Goal: Task Accomplishment & Management: Manage account settings

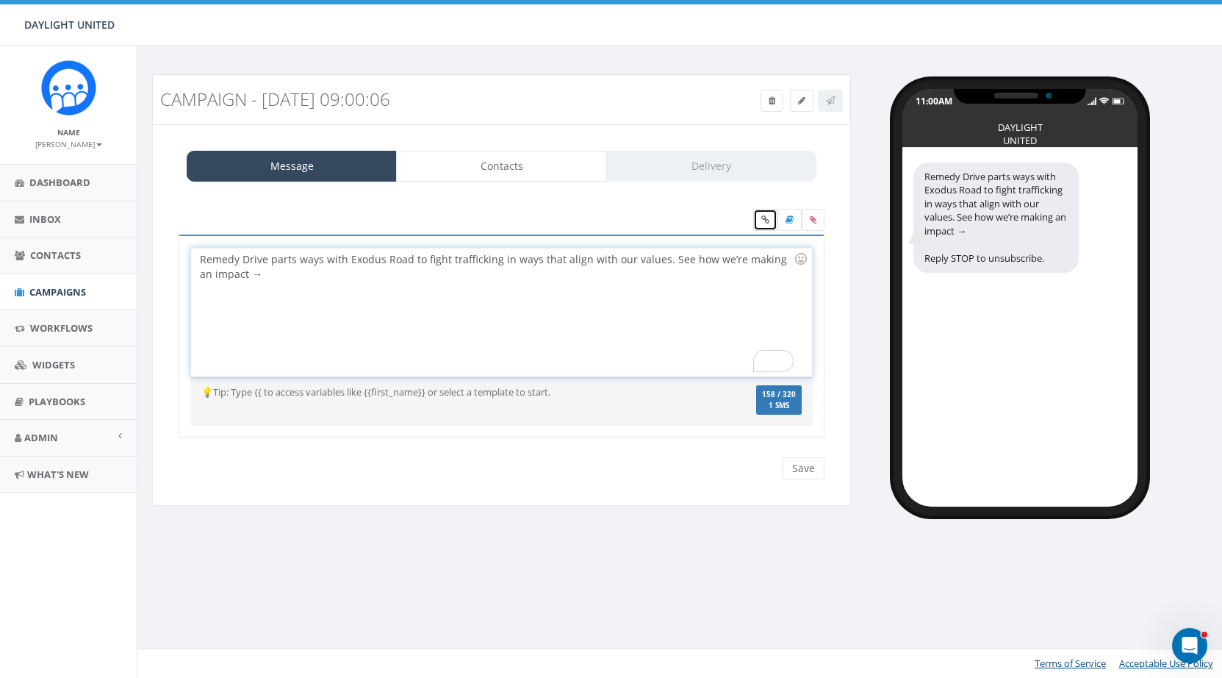
click at [765, 220] on icon at bounding box center [765, 219] width 8 height 9
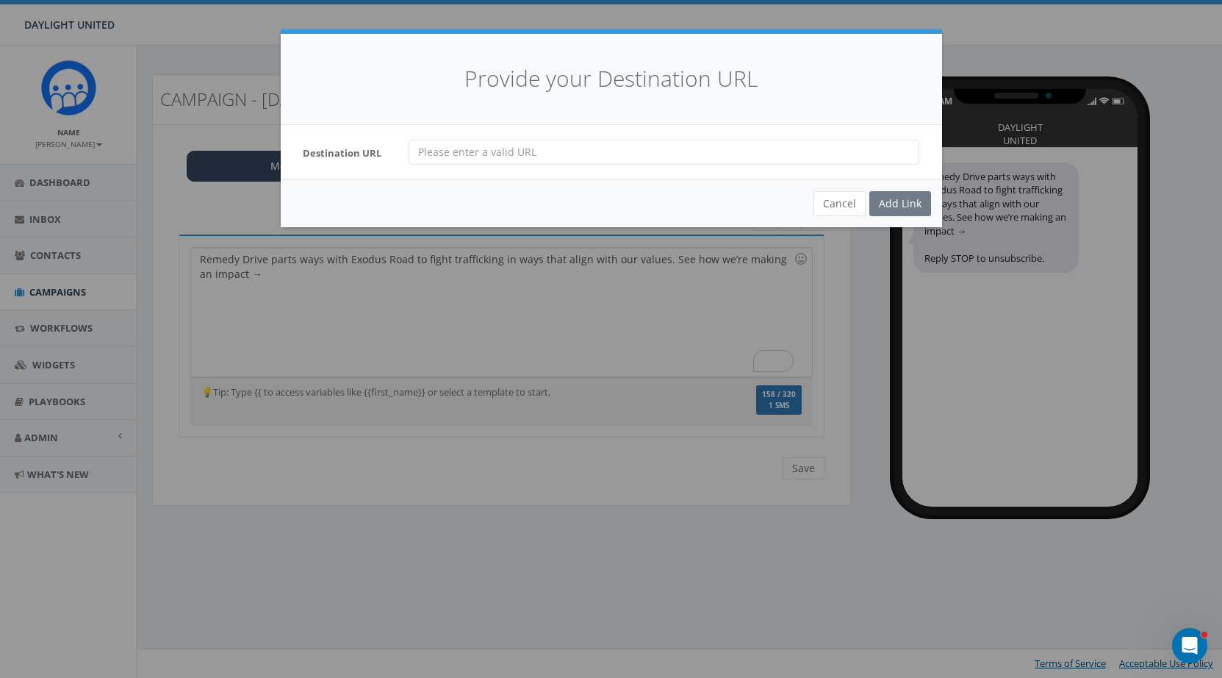
click at [543, 150] on input "url" at bounding box center [664, 152] width 511 height 25
click at [642, 157] on input "[DOMAIN_NAME][URL]" at bounding box center [664, 152] width 511 height 25
type input "[DOMAIN_NAME][URL]"
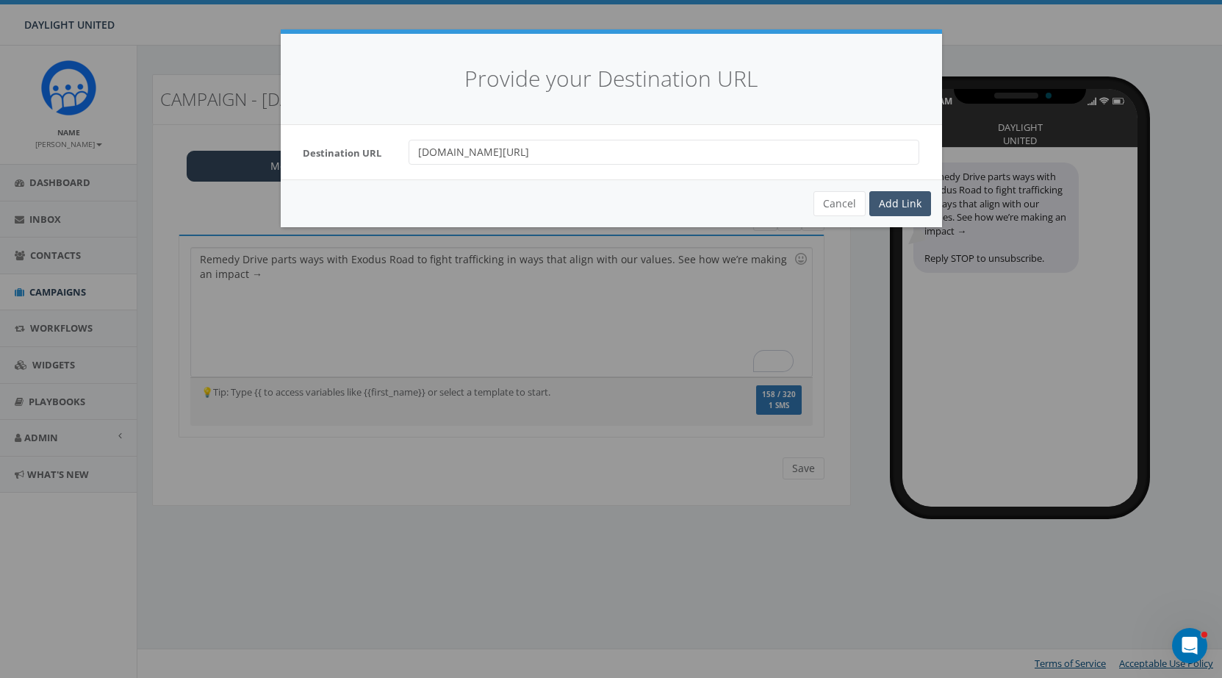
click at [905, 196] on div "Add Link" at bounding box center [900, 203] width 62 height 25
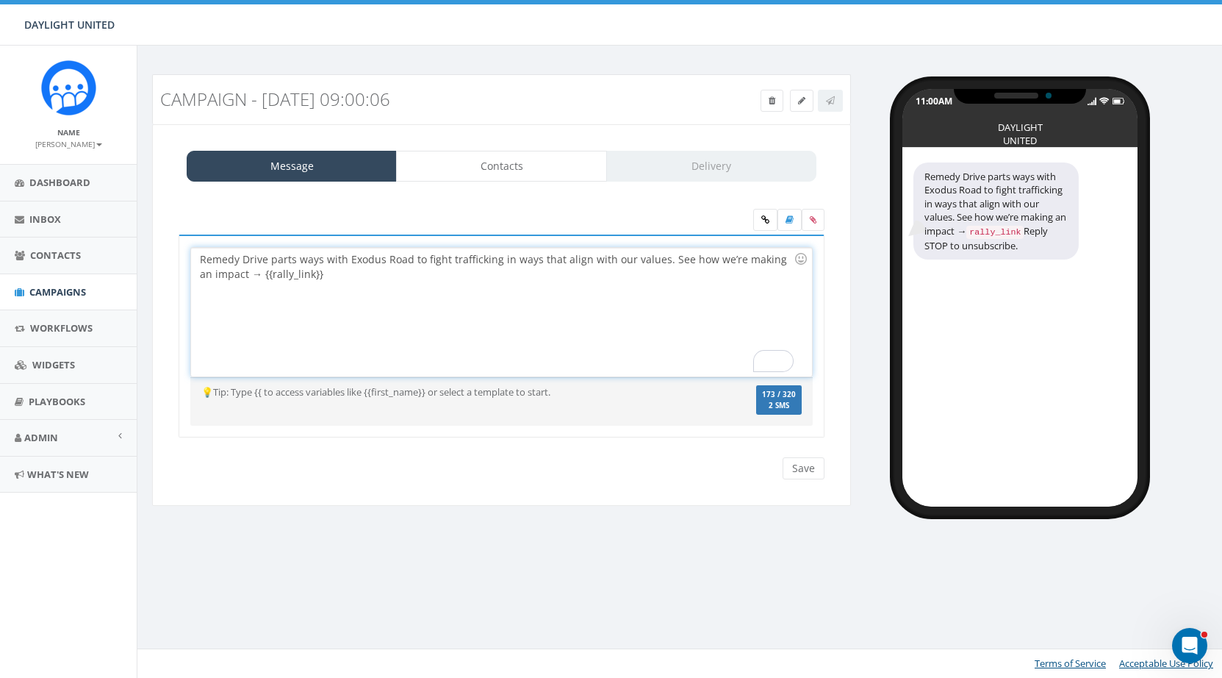
click at [244, 274] on div "Remedy Drive parts ways with Exodus Road to fight trafficking in ways that alig…" at bounding box center [501, 312] width 620 height 129
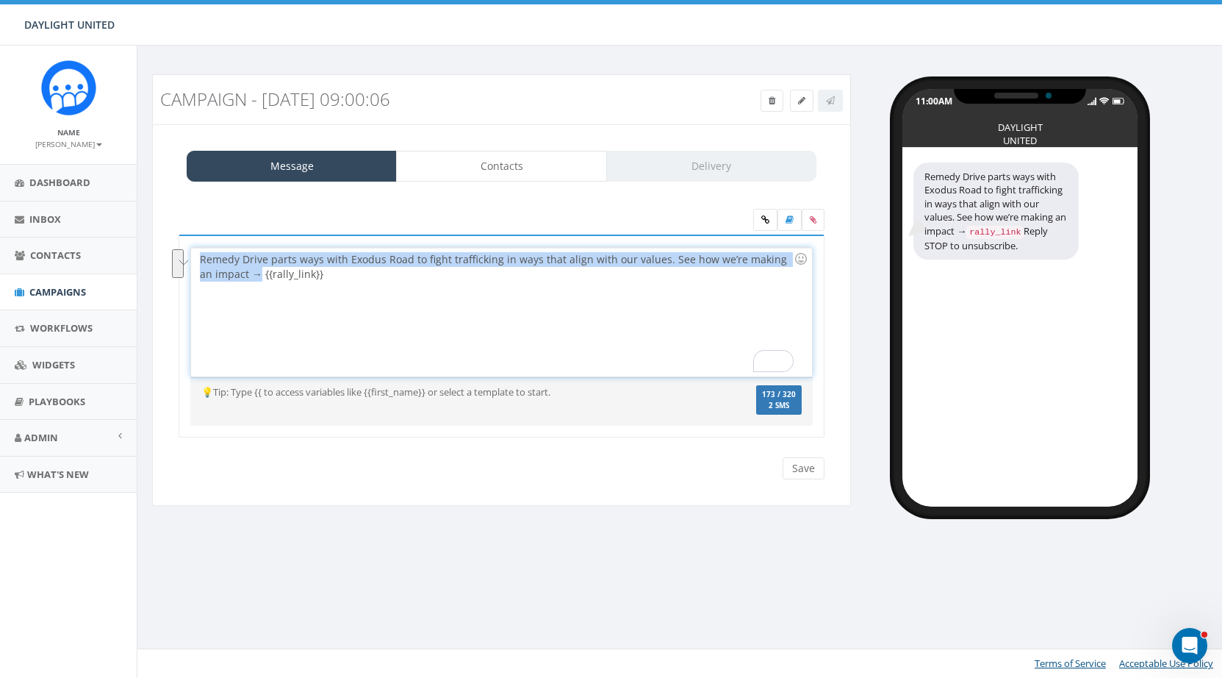
drag, startPoint x: 245, startPoint y: 275, endPoint x: 184, endPoint y: 266, distance: 60.9
click at [184, 266] on div "Remedy Drive parts ways with Exodus Road to fight trafficking in ways that alig…" at bounding box center [502, 336] width 646 height 204
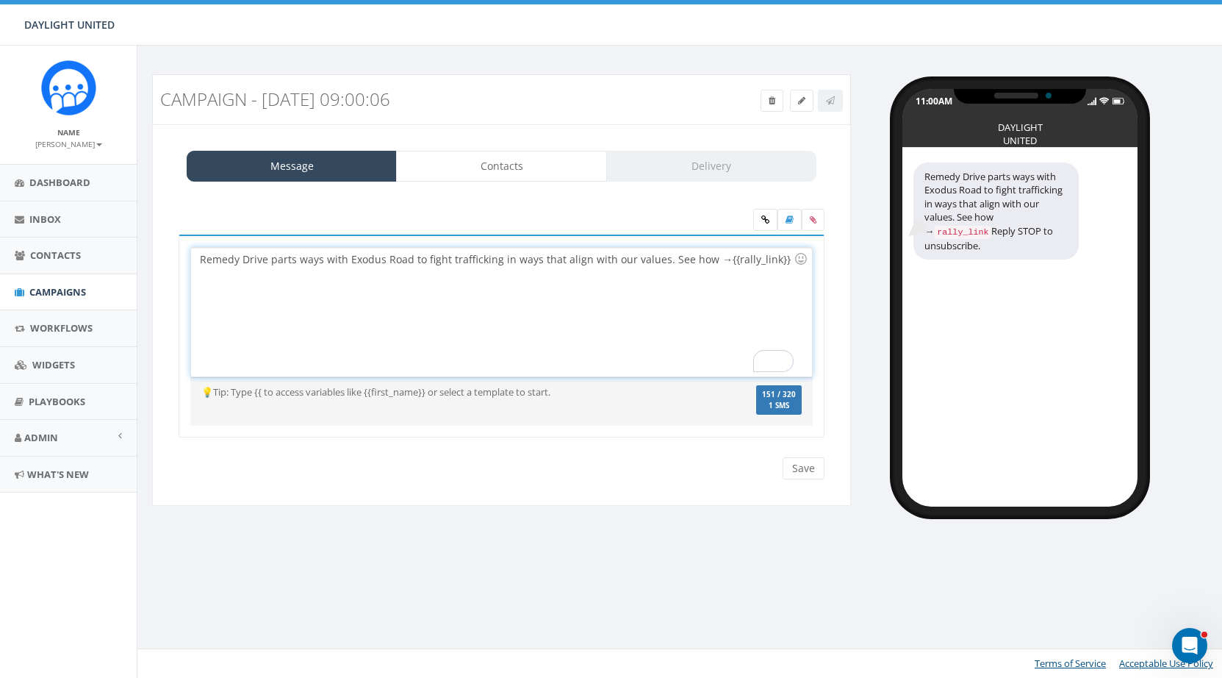
click at [721, 261] on div "Remedy Drive parts ways with Exodus Road to fight trafficking in ways that alig…" at bounding box center [501, 312] width 620 height 129
drag, startPoint x: 718, startPoint y: 262, endPoint x: 175, endPoint y: 241, distance: 543.5
click at [175, 241] on div "{{rally_link}} Remedy Drive parts ways with Exodus Road to fight trafficking in…" at bounding box center [502, 345] width 668 height 222
copy div "Remedy Drive parts ways with Exodus Road to fight trafficking in ways that alig…"
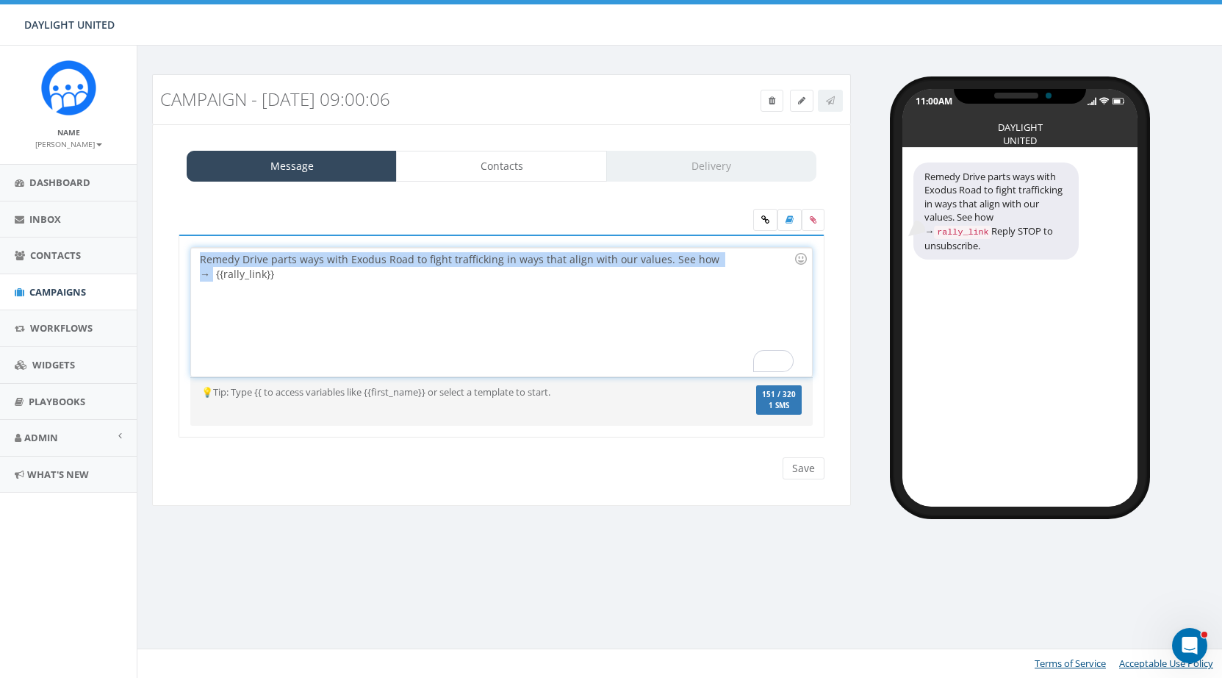
drag, startPoint x: 719, startPoint y: 262, endPoint x: 173, endPoint y: 265, distance: 545.3
click at [173, 265] on div "Remedy Drive parts ways with Exodus Road to fight trafficking in ways that alig…" at bounding box center [502, 345] width 668 height 222
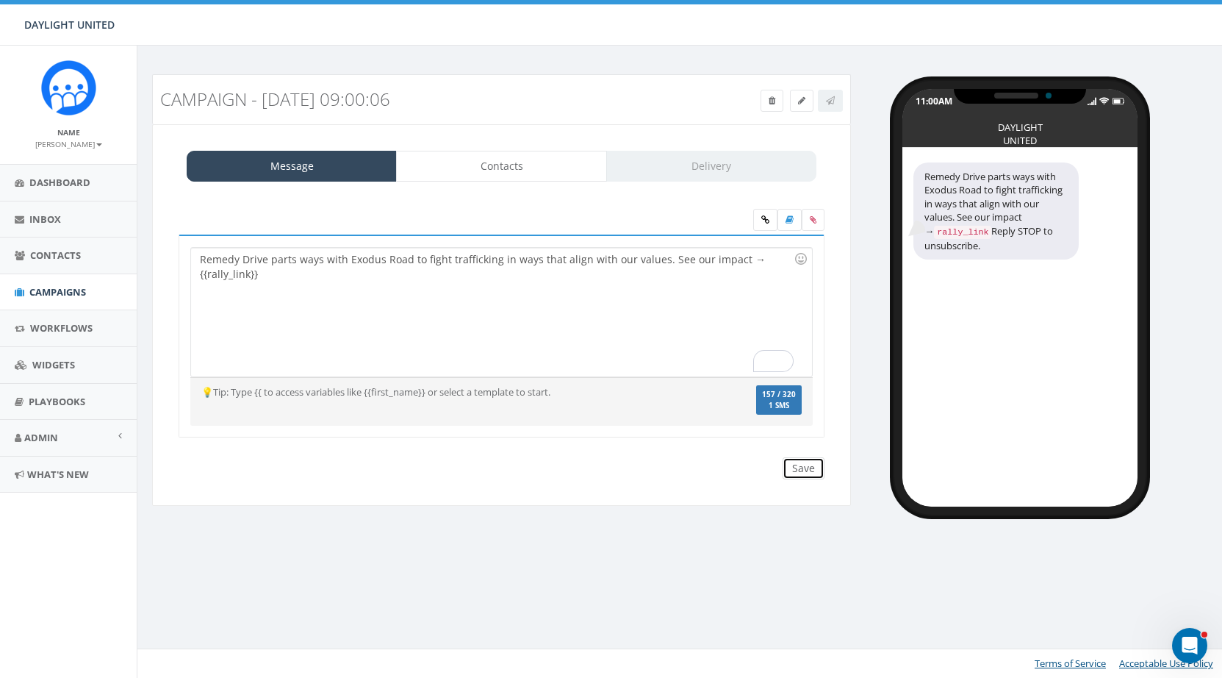
click at [802, 473] on input "Save" at bounding box center [804, 468] width 42 height 22
click at [830, 97] on icon at bounding box center [830, 100] width 9 height 9
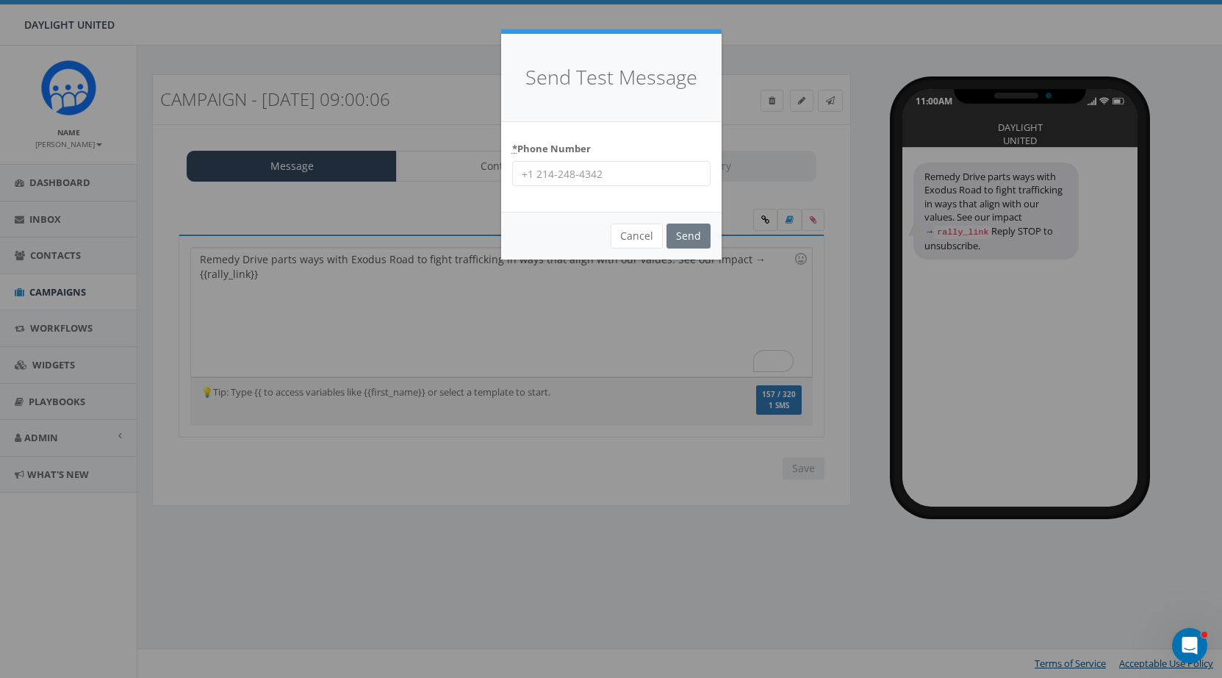
click at [561, 174] on input "* Phone Number" at bounding box center [611, 173] width 198 height 25
type input "[PHONE_NUMBER]"
click at [692, 239] on input "Send" at bounding box center [689, 235] width 44 height 25
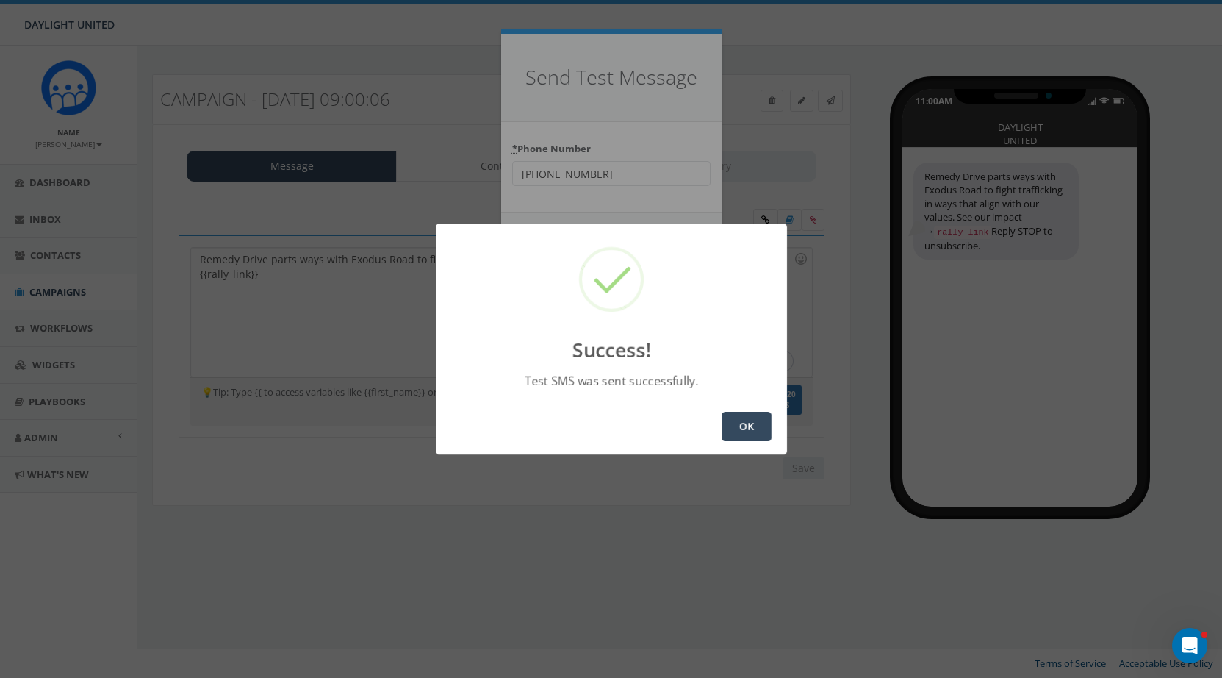
click at [746, 431] on button "OK" at bounding box center [747, 426] width 50 height 29
